Goal: Information Seeking & Learning: Learn about a topic

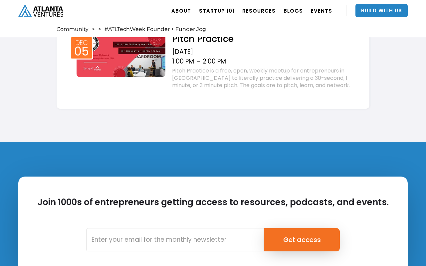
scroll to position [1264, 0]
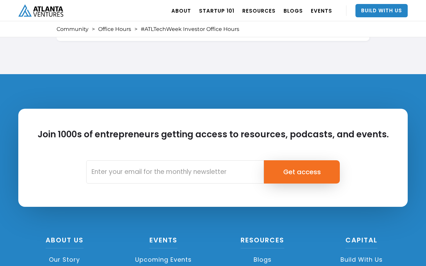
scroll to position [1264, 0]
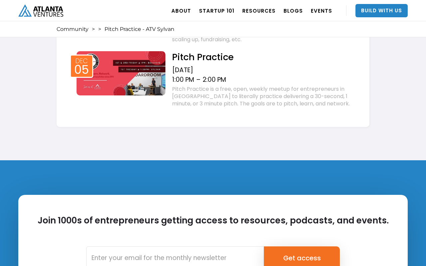
scroll to position [1197, 0]
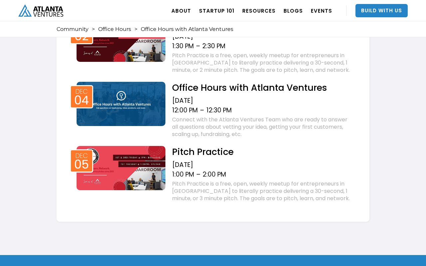
scroll to position [1330, 0]
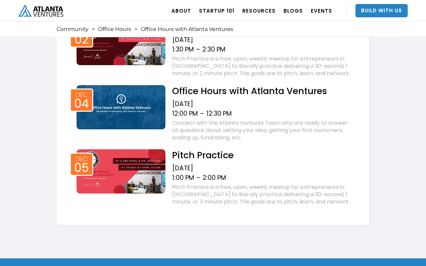
scroll to position [1330, 0]
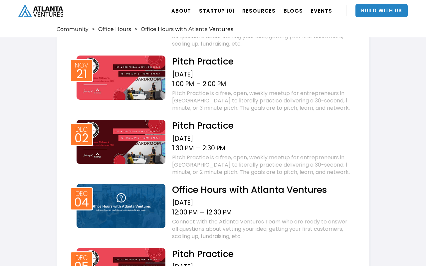
scroll to position [1197, 0]
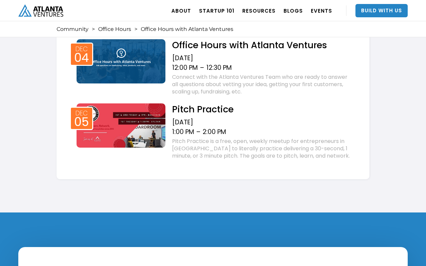
scroll to position [1330, 0]
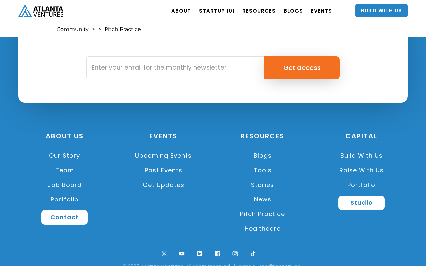
scroll to position [1324, 0]
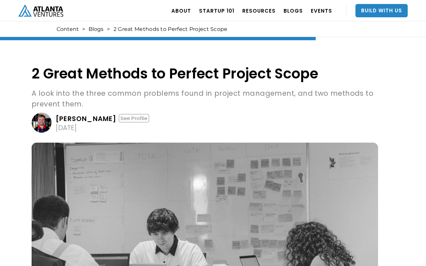
scroll to position [982, 0]
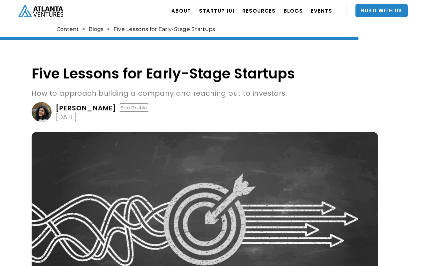
scroll to position [1769, 0]
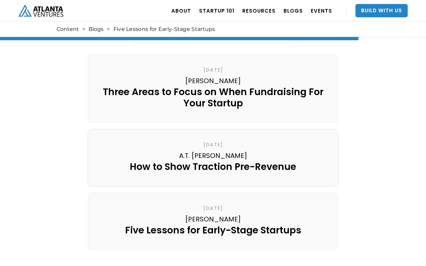
click at [213, 133] on link "[DATE] A.T. [PERSON_NAME] How to Show Traction Pre-Revenue" at bounding box center [213, 157] width 250 height 57
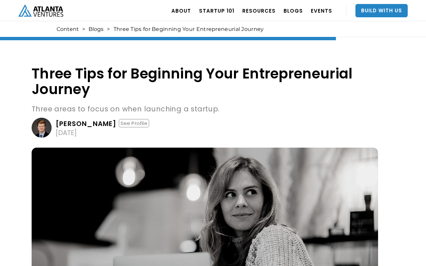
scroll to position [1245, 0]
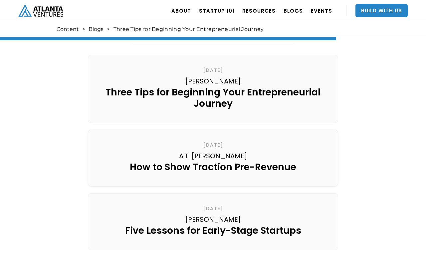
click at [213, 133] on link "[DATE] A.T. [PERSON_NAME] How to Show Traction Pre-Revenue" at bounding box center [213, 158] width 250 height 57
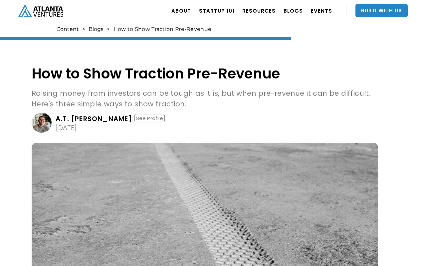
scroll to position [1089, 0]
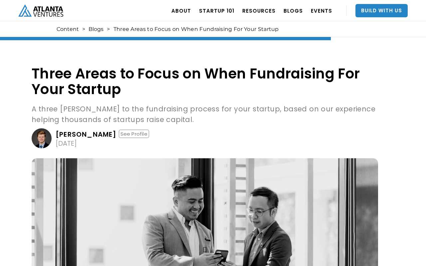
scroll to position [1235, 0]
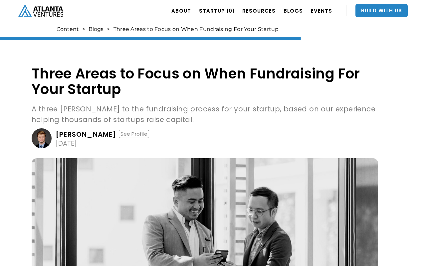
scroll to position [1235, 0]
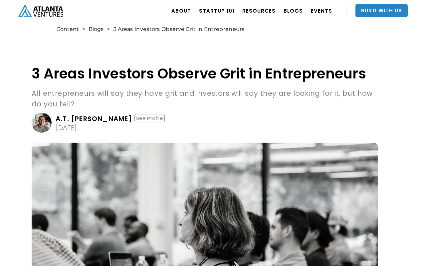
scroll to position [950, 0]
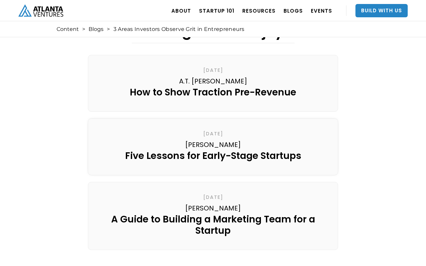
click at [213, 133] on div "[DATE]" at bounding box center [213, 133] width 20 height 7
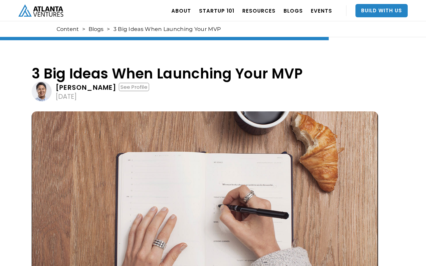
scroll to position [1133, 0]
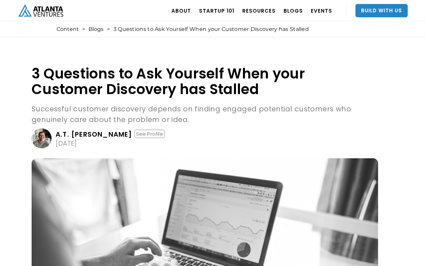
scroll to position [923, 0]
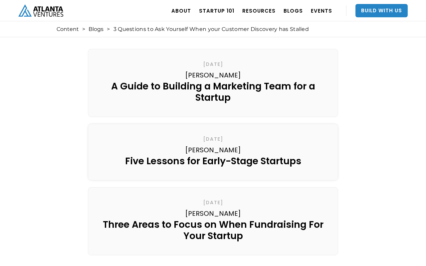
click at [213, 133] on link "November 28, 2022 Divya Pinnaka Five Lessons for Early-Stage Startups" at bounding box center [213, 152] width 250 height 57
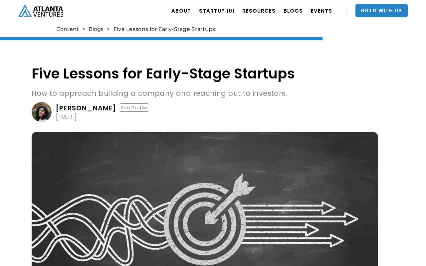
scroll to position [1769, 0]
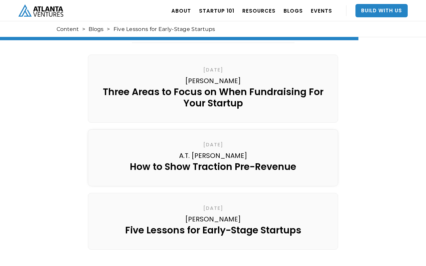
click at [213, 133] on link "June 15, 2021 A.T. Gimbel How to Show Traction Pre-Revenue" at bounding box center [213, 157] width 250 height 57
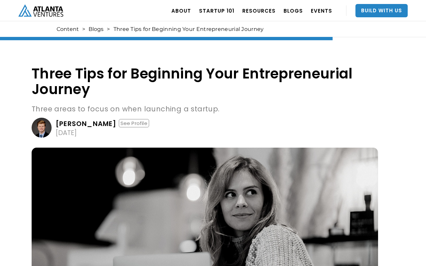
scroll to position [1245, 0]
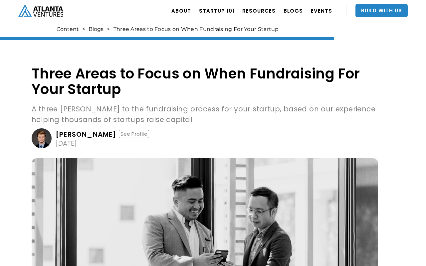
scroll to position [1235, 0]
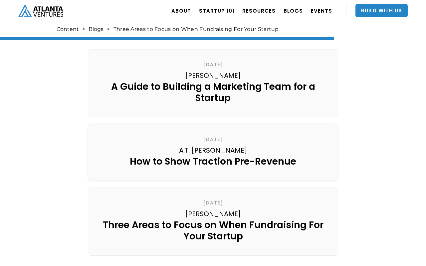
click at [213, 133] on link "[DATE] A.T. [PERSON_NAME] How to Show Traction Pre-Revenue" at bounding box center [213, 152] width 250 height 57
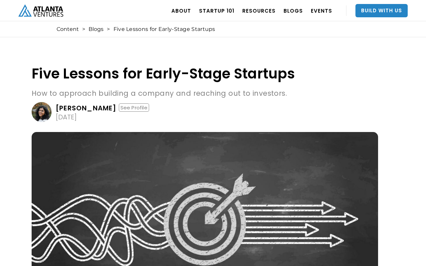
scroll to position [1769, 0]
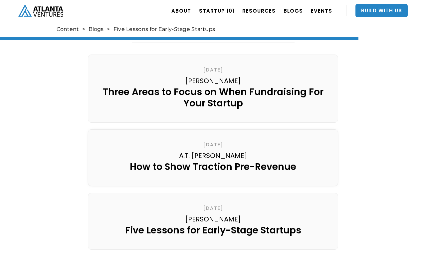
click at [213, 133] on link "June 15, 2021 A.T. Gimbel How to Show Traction Pre-Revenue" at bounding box center [213, 157] width 250 height 57
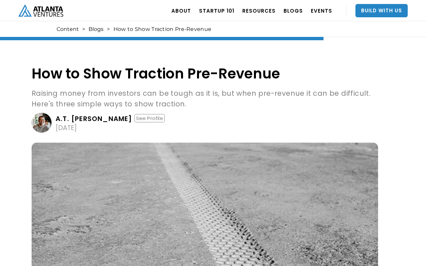
scroll to position [1089, 0]
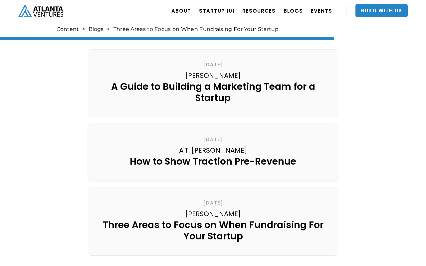
click at [213, 133] on link "[DATE] A.T. [PERSON_NAME] How to Show Traction Pre-Revenue" at bounding box center [213, 152] width 250 height 57
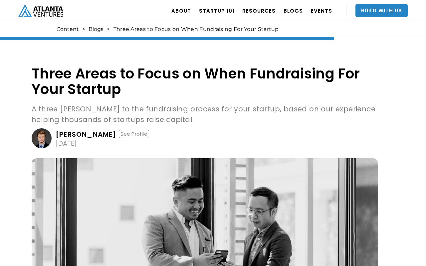
scroll to position [1235, 0]
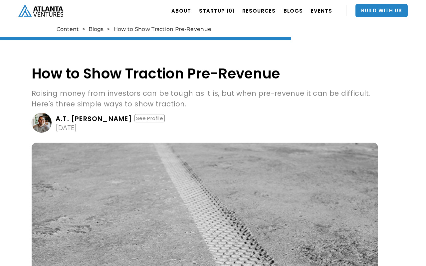
scroll to position [1089, 0]
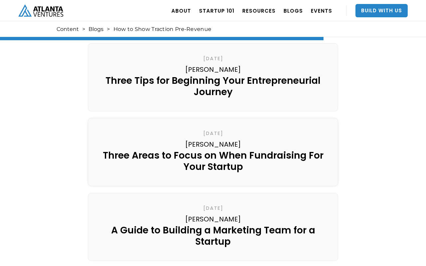
click at [213, 133] on div "[DATE]" at bounding box center [213, 133] width 20 height 7
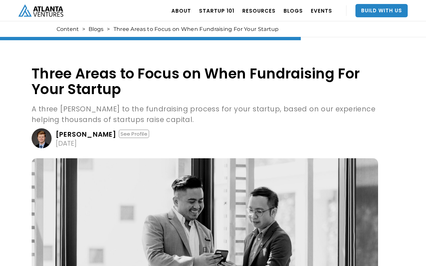
scroll to position [1235, 0]
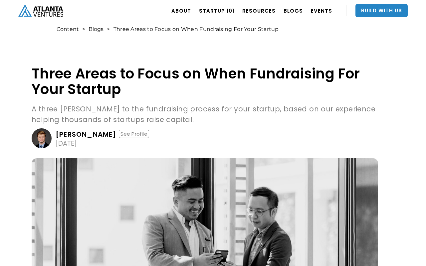
scroll to position [1235, 0]
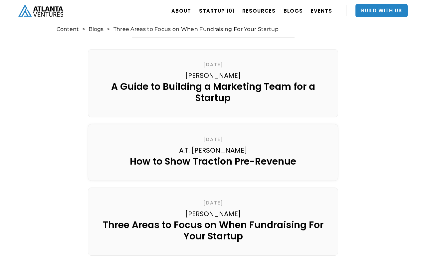
click at [213, 133] on link "June 15, 2021 A.T. Gimbel How to Show Traction Pre-Revenue" at bounding box center [213, 152] width 250 height 57
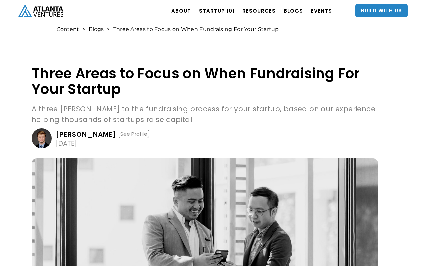
scroll to position [1235, 0]
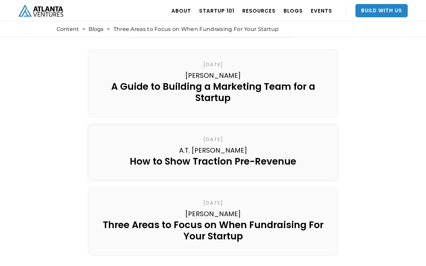
click at [213, 133] on link "June 15, 2021 A.T. Gimbel How to Show Traction Pre-Revenue" at bounding box center [213, 152] width 250 height 57
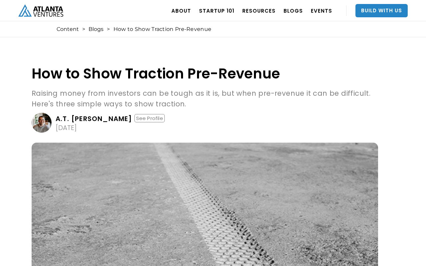
scroll to position [1089, 0]
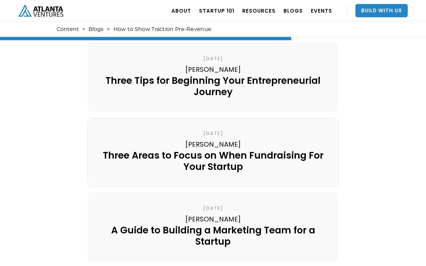
click at [213, 133] on div "[DATE]" at bounding box center [213, 133] width 20 height 7
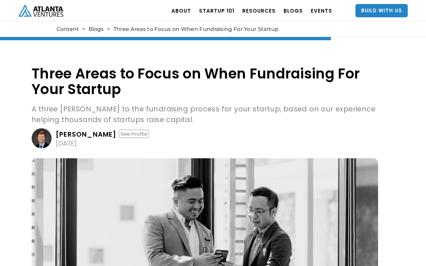
scroll to position [1235, 0]
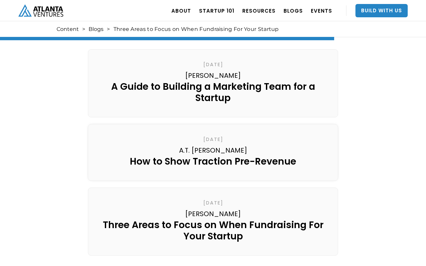
click at [213, 133] on link "June 15, 2021 A.T. Gimbel How to Show Traction Pre-Revenue" at bounding box center [213, 152] width 250 height 57
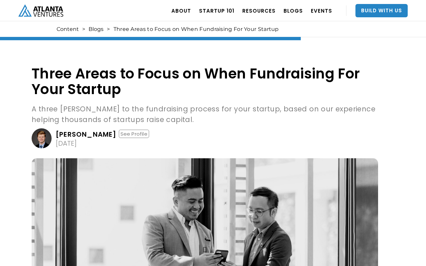
scroll to position [1235, 0]
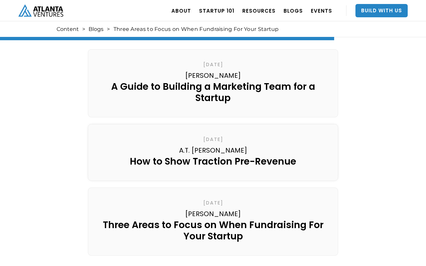
click at [213, 133] on link "[DATE] A.T. [PERSON_NAME] How to Show Traction Pre-Revenue" at bounding box center [213, 152] width 250 height 57
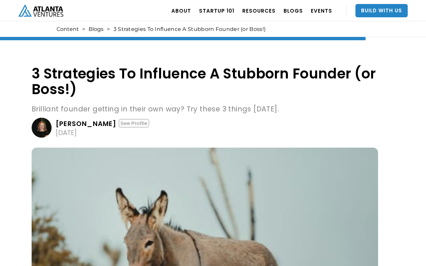
scroll to position [2031, 0]
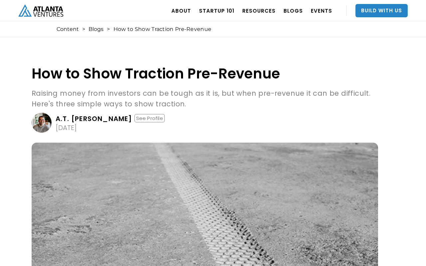
scroll to position [1089, 0]
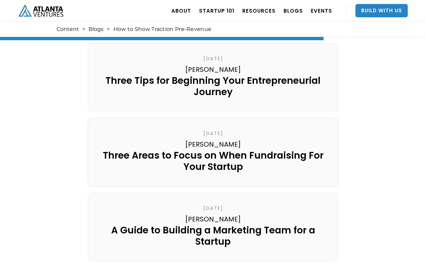
click at [213, 133] on div "[DATE]" at bounding box center [213, 133] width 20 height 7
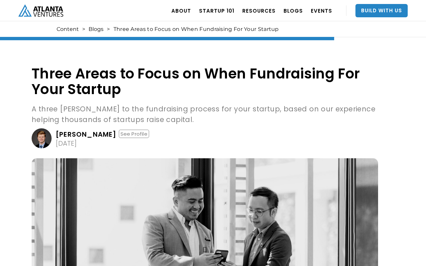
scroll to position [1235, 0]
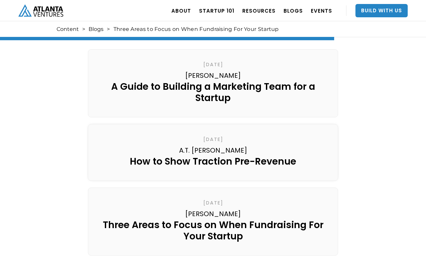
click at [213, 133] on link "[DATE] A.T. [PERSON_NAME] How to Show Traction Pre-Revenue" at bounding box center [213, 152] width 250 height 57
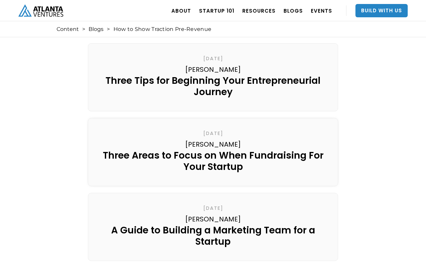
click at [213, 133] on div "[DATE]" at bounding box center [213, 133] width 20 height 7
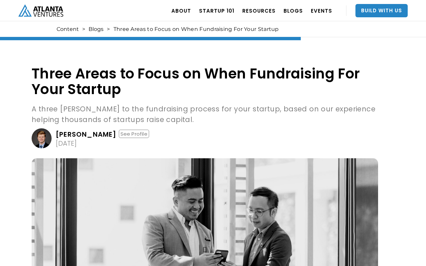
scroll to position [1235, 0]
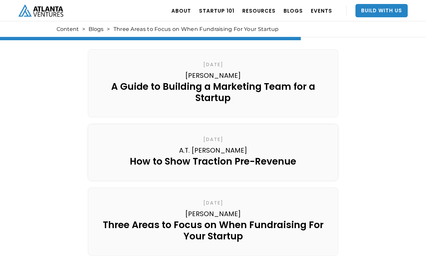
click at [213, 133] on link "[DATE] A.T. [PERSON_NAME] How to Show Traction Pre-Revenue" at bounding box center [213, 152] width 250 height 57
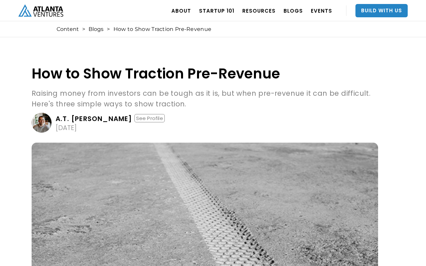
scroll to position [1089, 0]
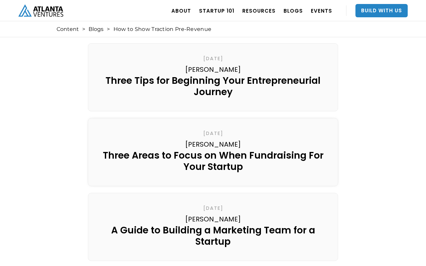
click at [213, 133] on div "[DATE]" at bounding box center [213, 133] width 20 height 7
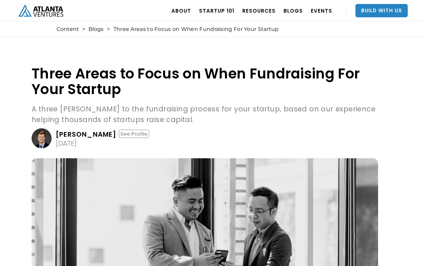
scroll to position [1235, 0]
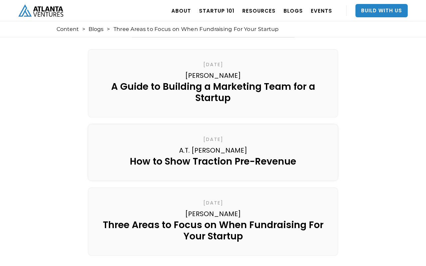
click at [213, 133] on link "[DATE] A.T. [PERSON_NAME] How to Show Traction Pre-Revenue" at bounding box center [213, 152] width 250 height 57
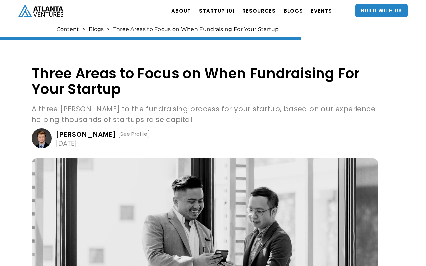
scroll to position [1235, 0]
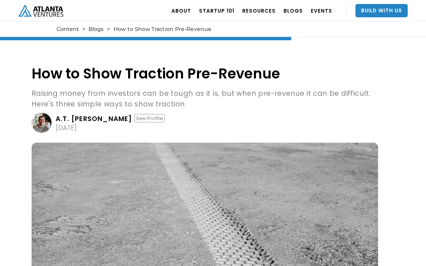
scroll to position [1089, 0]
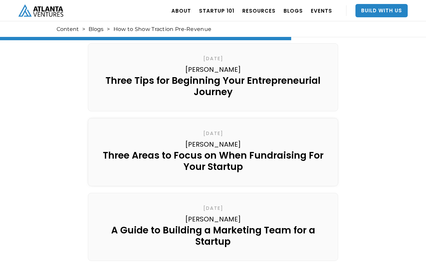
click at [213, 133] on div "[DATE]" at bounding box center [213, 133] width 20 height 7
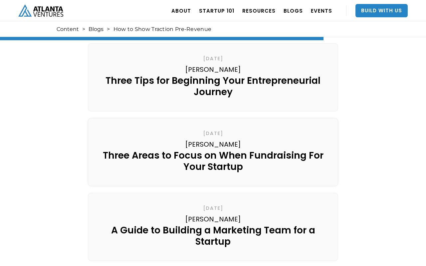
click at [213, 133] on div "[DATE]" at bounding box center [213, 133] width 20 height 7
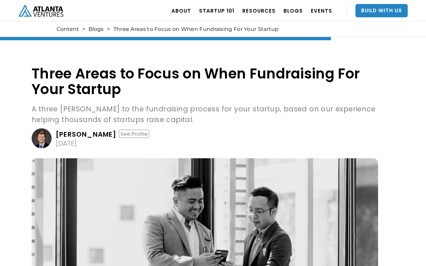
scroll to position [1235, 0]
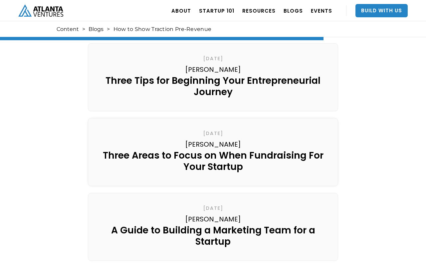
click at [213, 133] on div "[DATE]" at bounding box center [213, 133] width 20 height 7
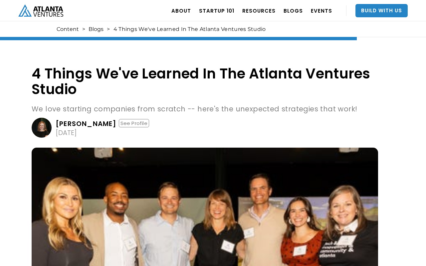
scroll to position [1844, 0]
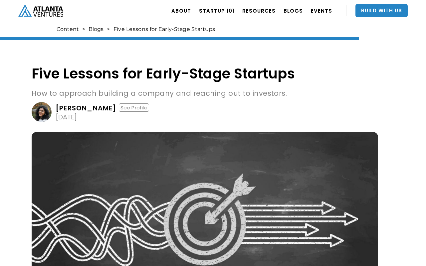
scroll to position [1769, 0]
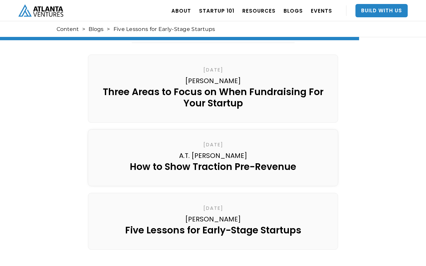
click at [213, 133] on link "[DATE] A.T. [PERSON_NAME] How to Show Traction Pre-Revenue" at bounding box center [213, 157] width 250 height 57
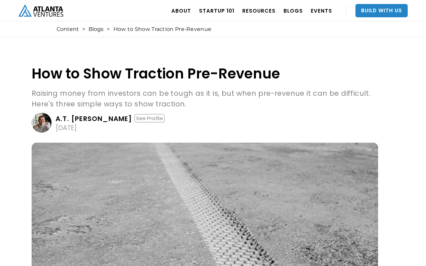
scroll to position [1089, 0]
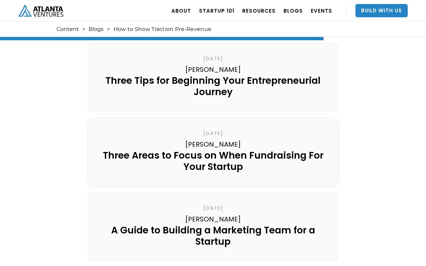
click at [213, 133] on div "[DATE]" at bounding box center [213, 133] width 20 height 7
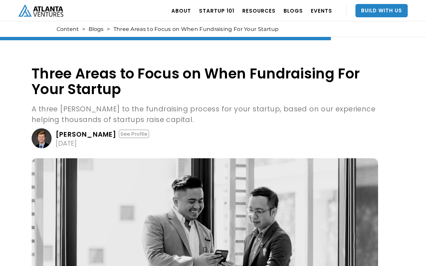
scroll to position [1235, 0]
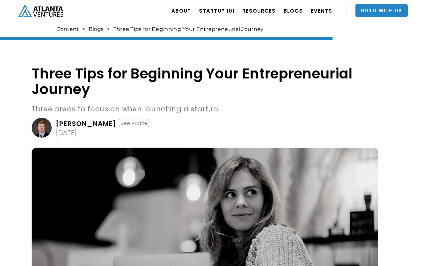
scroll to position [1245, 0]
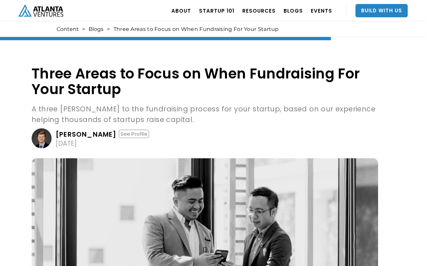
scroll to position [1235, 0]
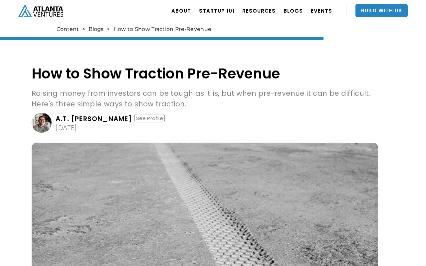
scroll to position [1089, 0]
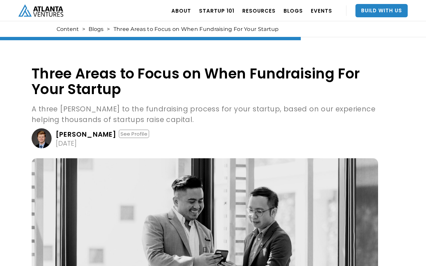
scroll to position [1235, 0]
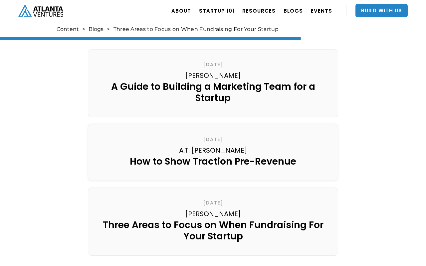
click at [213, 133] on link "[DATE] A.T. [PERSON_NAME] How to Show Traction Pre-Revenue" at bounding box center [213, 152] width 250 height 57
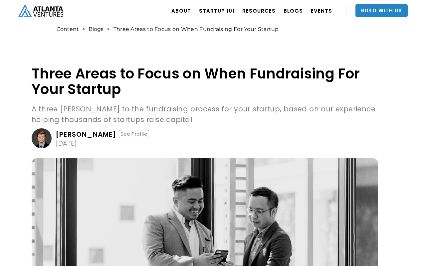
scroll to position [1235, 0]
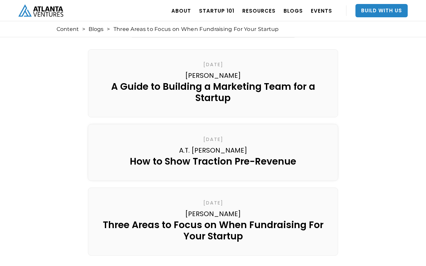
click at [213, 133] on link "June 15, 2021 A.T. Gimbel How to Show Traction Pre-Revenue" at bounding box center [213, 152] width 250 height 57
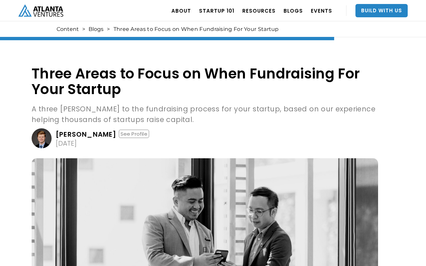
scroll to position [1235, 0]
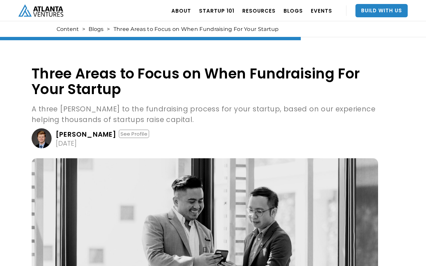
scroll to position [1235, 0]
